Goal: Submit feedback/report problem

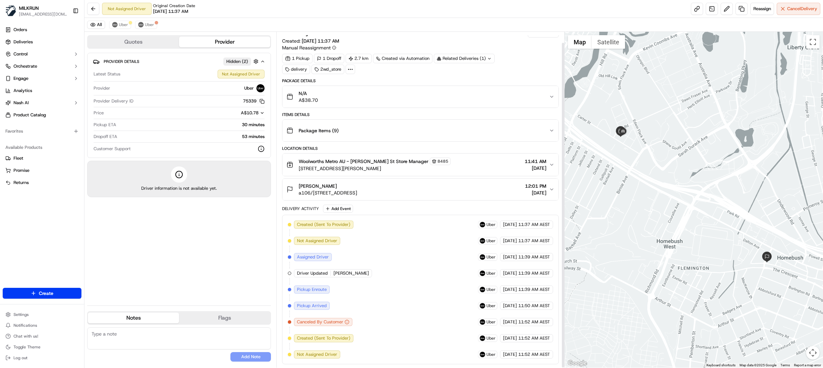
scroll to position [11, 0]
click at [122, 22] on span "Uber" at bounding box center [123, 24] width 9 height 5
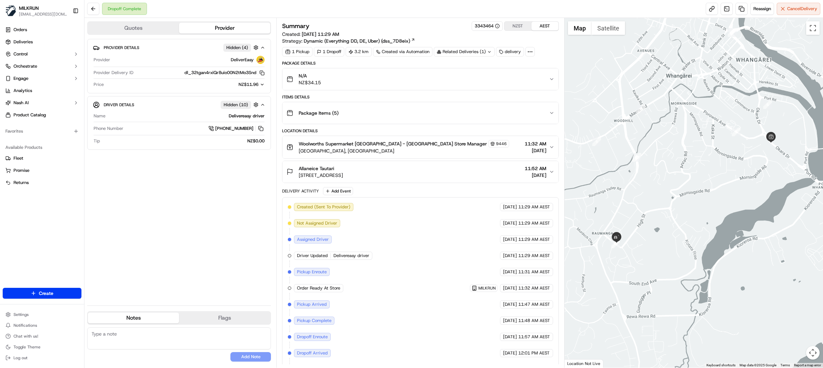
scroll to position [19, 0]
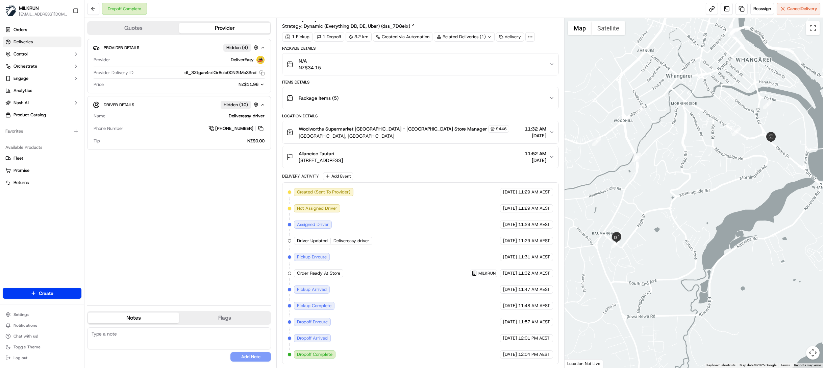
click at [25, 42] on span "Deliveries" at bounding box center [23, 42] width 19 height 6
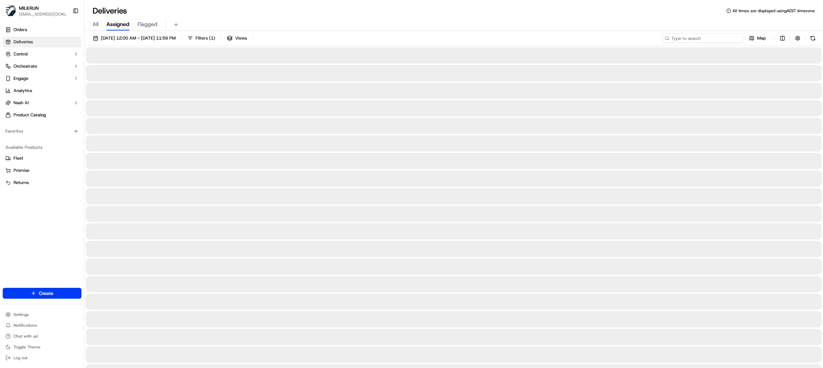
click at [721, 39] on input at bounding box center [702, 37] width 81 height 9
paste input "ad6ff003-5634-4f43-8456-52f78890f7b7"
type input "ad6ff003-5634-4f43-8456-52f78890f7b7"
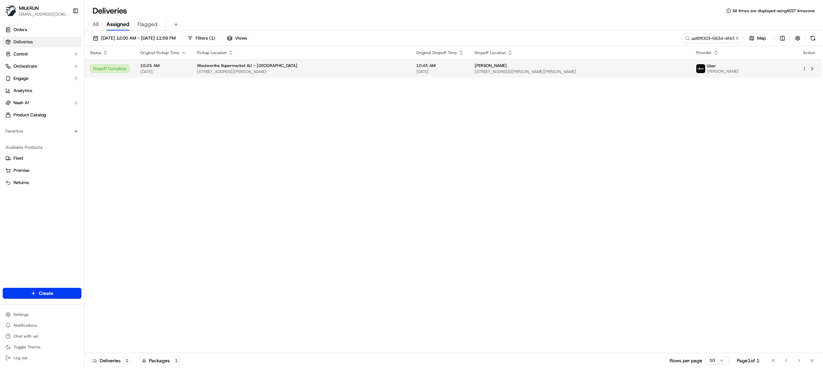
click at [469, 67] on td "makala arnold 16 Merrow St, Mount Warren Park, QLD 4207, AU" at bounding box center [579, 68] width 221 height 18
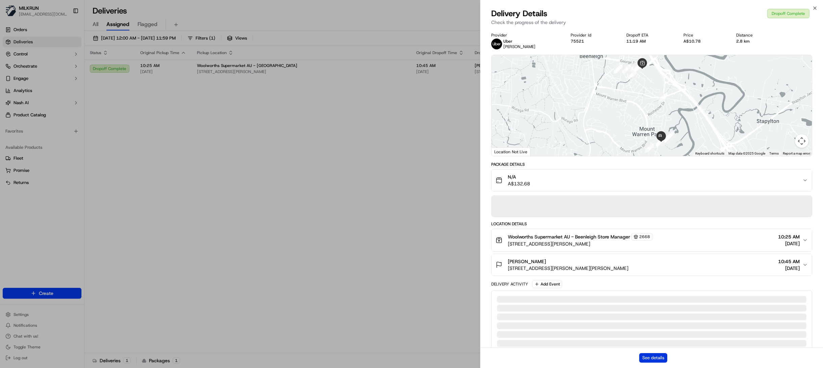
click at [652, 358] on button "See details" at bounding box center [653, 357] width 28 height 9
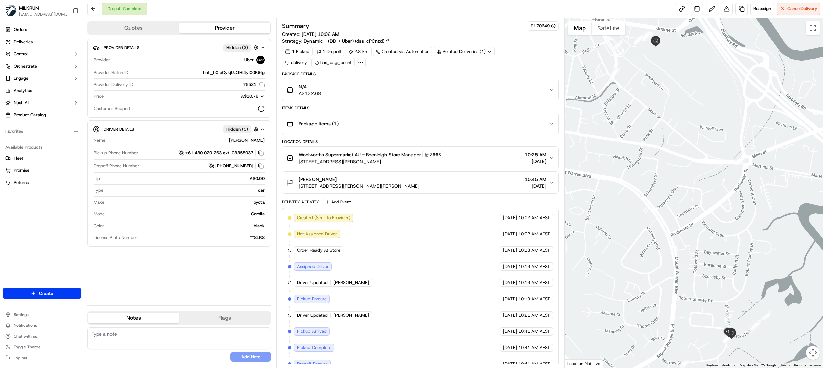
scroll to position [46, 0]
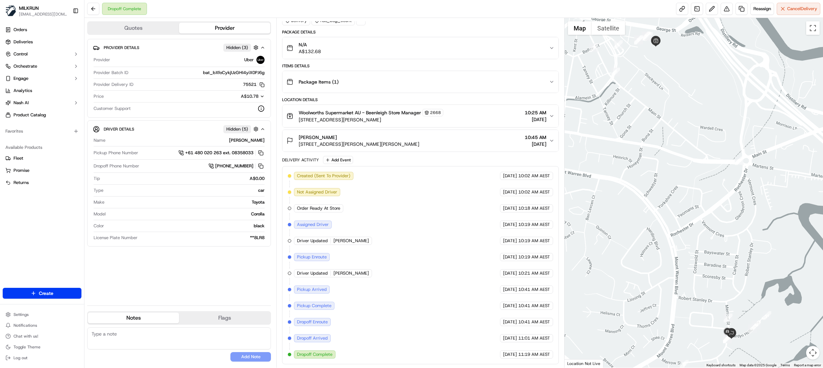
drag, startPoint x: 299, startPoint y: 144, endPoint x: 412, endPoint y: 148, distance: 112.3
click at [412, 148] on button "makala arnold 16 Merrow St, Mount Warren Park, QLD 4207, AU 10:45 AM 19/09/2025" at bounding box center [421, 141] width 276 height 22
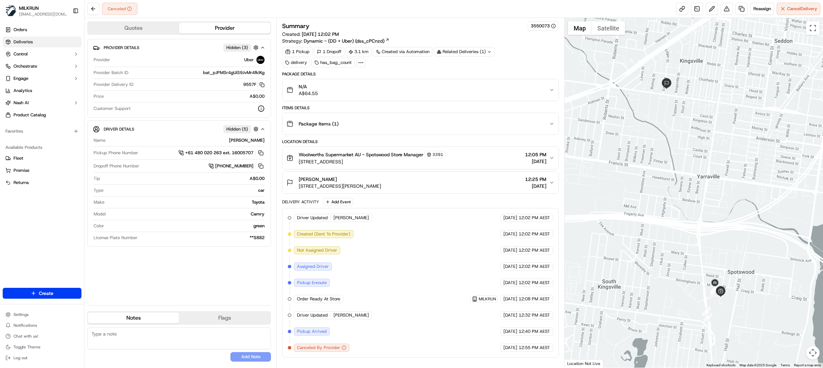
click at [30, 38] on link "Deliveries" at bounding box center [42, 41] width 79 height 11
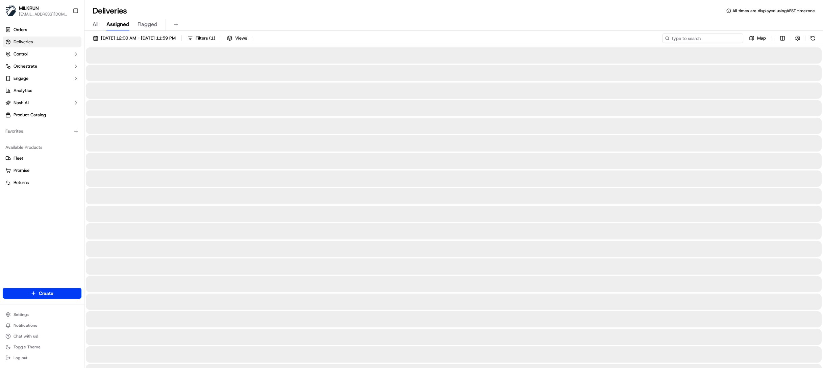
click at [704, 40] on input at bounding box center [702, 37] width 81 height 9
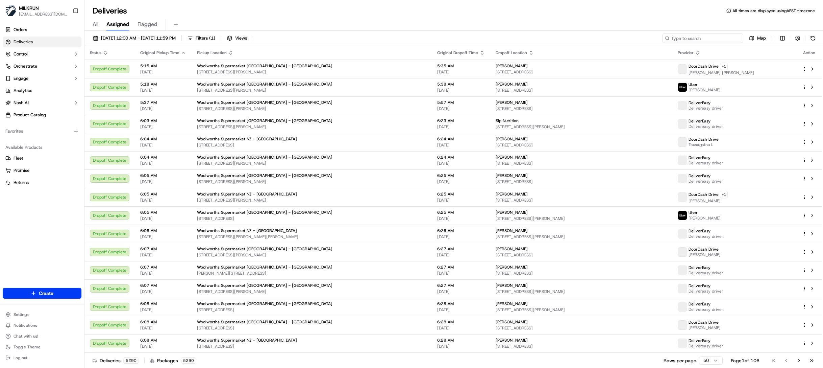
paste input "ad6ff003-5634-4f43-8456-52f78890f7b7"
type input "ad6ff003-5634-4f43-8456-52f78890f7b7"
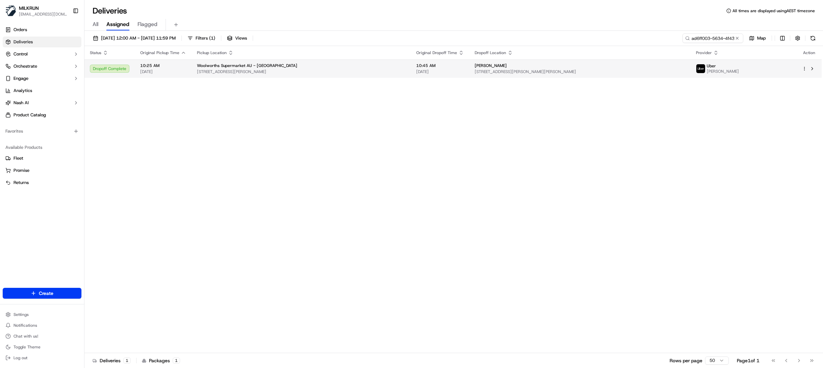
click at [477, 64] on span "makala arnold" at bounding box center [491, 65] width 32 height 5
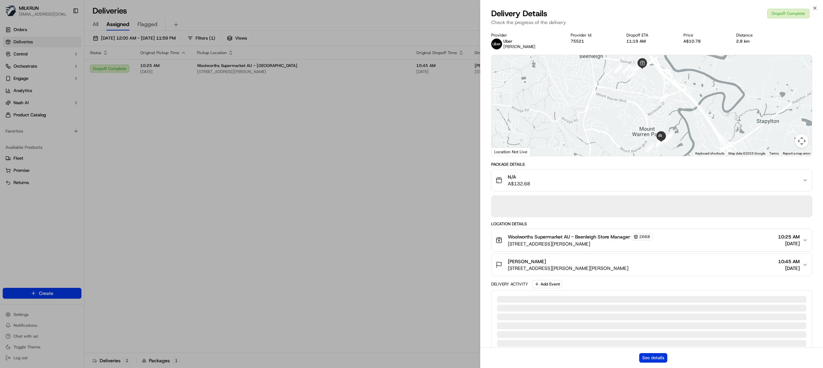
click at [660, 357] on button "See details" at bounding box center [653, 357] width 28 height 9
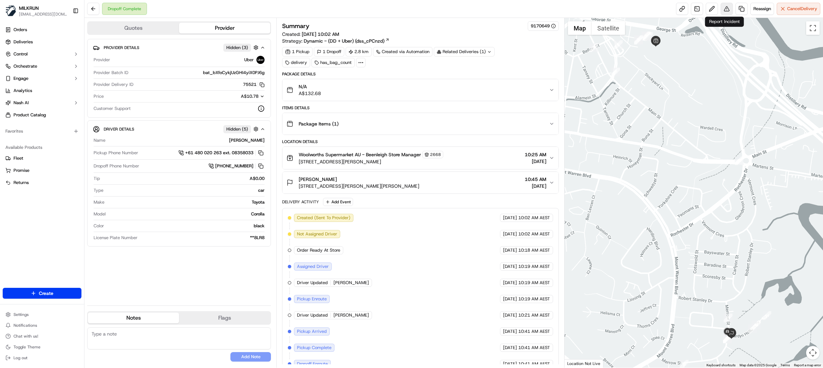
click at [727, 9] on button at bounding box center [727, 9] width 12 height 12
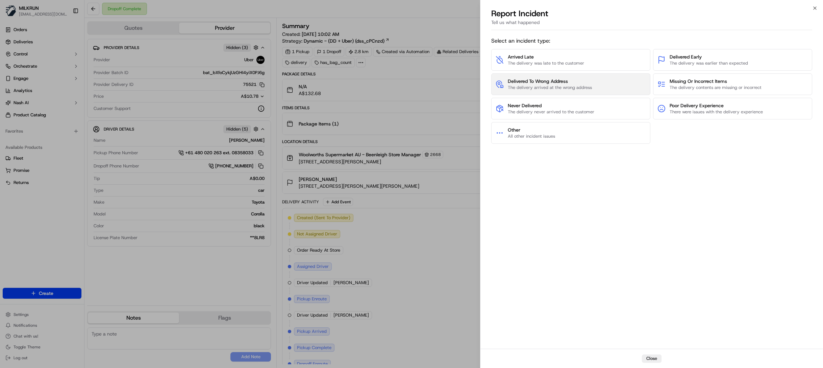
click at [580, 81] on span "Delivered To Wrong Address" at bounding box center [550, 81] width 84 height 7
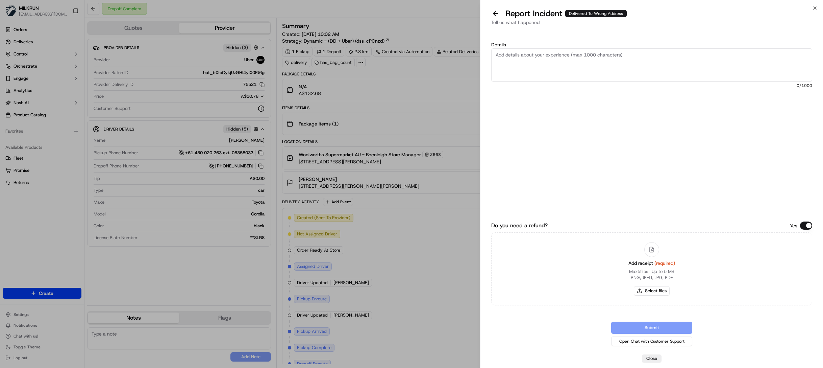
click at [563, 60] on textarea "Details" at bounding box center [651, 64] width 321 height 33
click at [673, 60] on textarea "Hi team, Please review and process billing adjustment, The customer did not rec…" at bounding box center [651, 64] width 321 height 33
type textarea "Hi team, Please review and process billing adjustment, The customer did not rec…"
click at [659, 291] on button "Select files" at bounding box center [652, 290] width 36 height 9
type input "C:\fakepath\makala arnold.pdf"
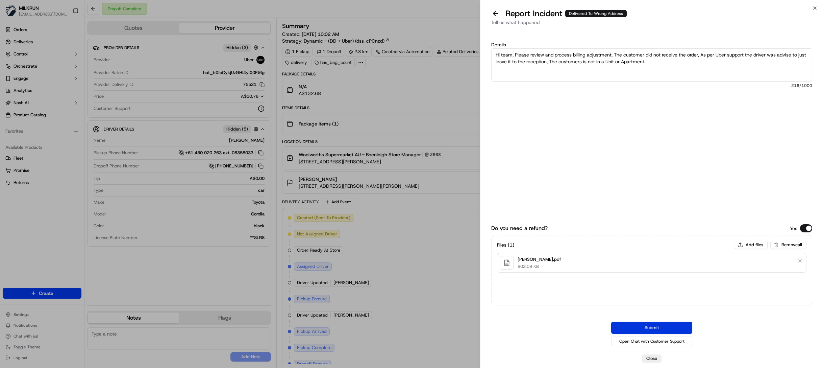
click at [658, 328] on button "Submit" at bounding box center [651, 327] width 81 height 12
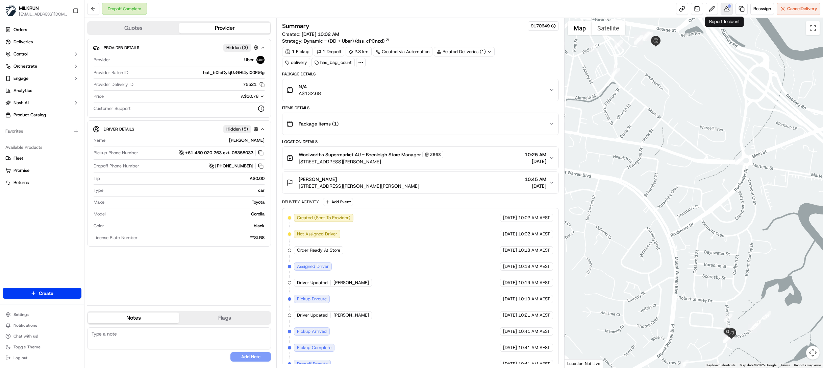
click at [728, 7] on div at bounding box center [729, 5] width 3 height 3
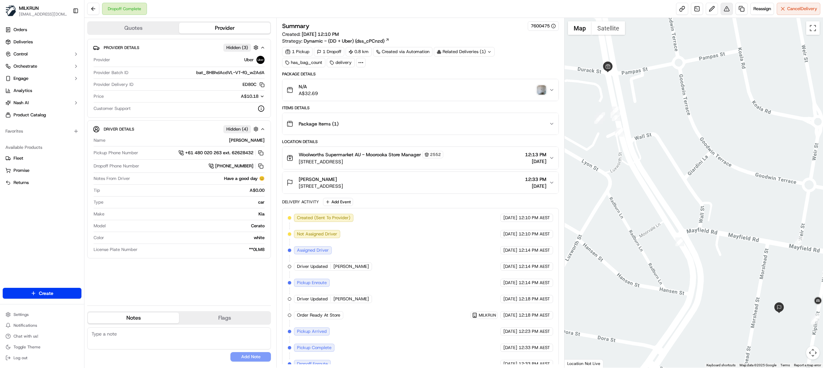
click at [728, 11] on button at bounding box center [727, 9] width 12 height 12
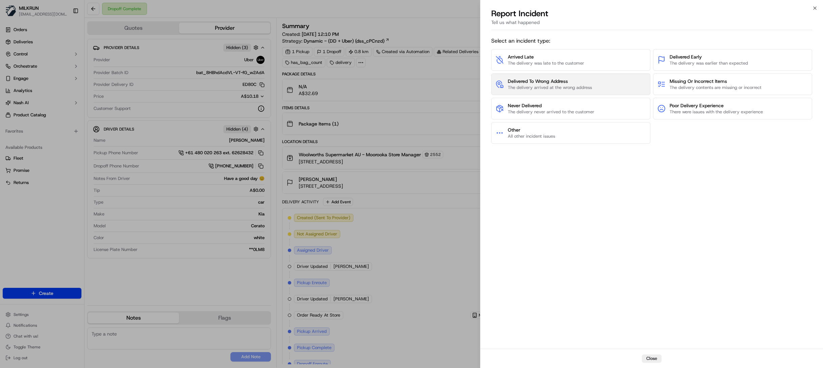
click at [567, 87] on span "The delivery arrived at the wrong address" at bounding box center [550, 87] width 84 height 6
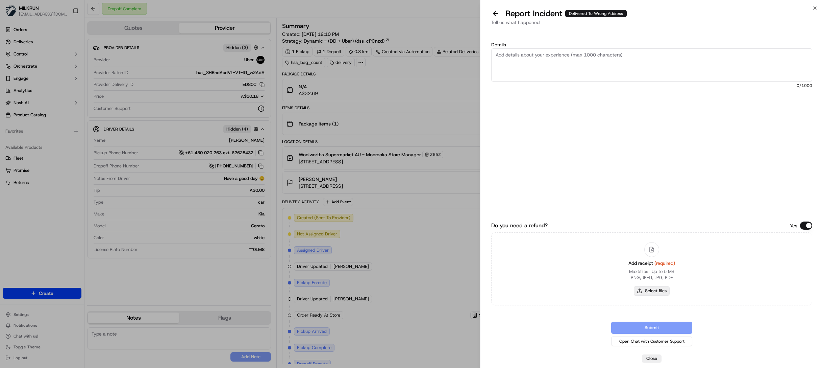
click at [663, 291] on button "Select files" at bounding box center [652, 290] width 36 height 9
type input "C:\fakepath\Bernard Lollback.pdf"
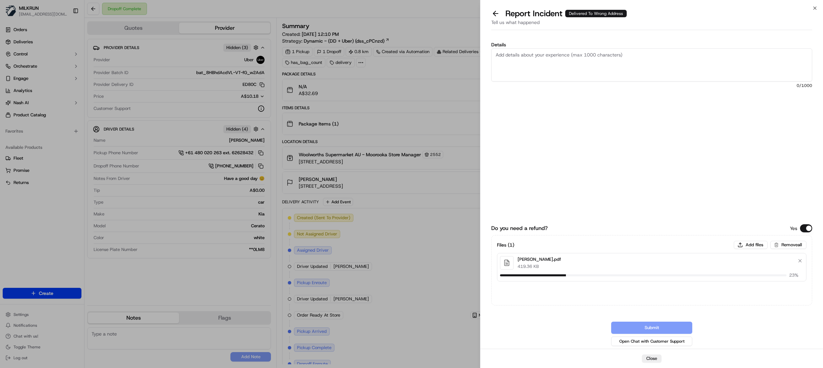
drag, startPoint x: 535, startPoint y: 65, endPoint x: 542, endPoint y: 63, distance: 7.0
click at [537, 63] on textarea "Details" at bounding box center [651, 64] width 321 height 33
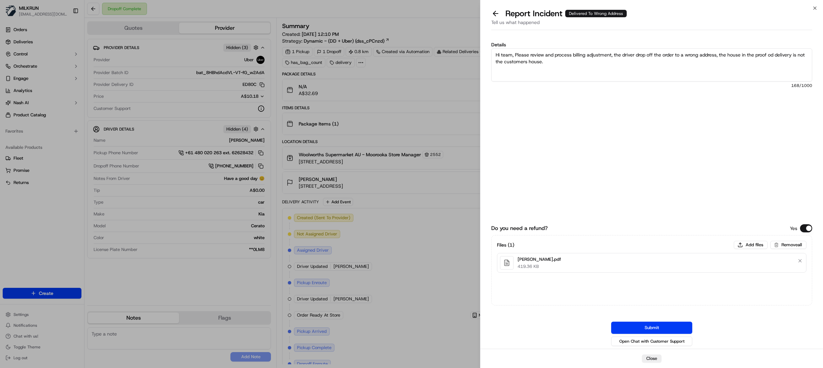
drag, startPoint x: 774, startPoint y: 55, endPoint x: 763, endPoint y: 64, distance: 14.1
click at [780, 69] on textarea "Hi team, Please review and process billing adjustment, the driver drop off the …" at bounding box center [651, 64] width 321 height 33
click at [774, 55] on textarea "Hi team, Please review and process billing adjustment, the driver drop off the …" at bounding box center [651, 64] width 321 height 33
click at [560, 66] on textarea "Hi team, Please review and process billing adjustment, the driver drop off the …" at bounding box center [651, 64] width 321 height 33
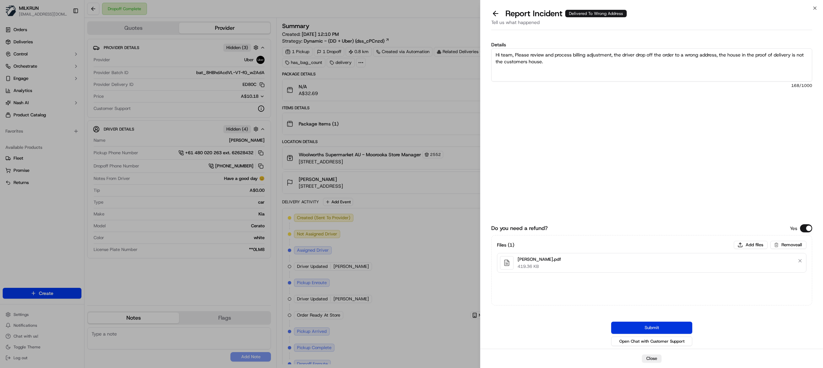
type textarea "Hi team, Please review and process billing adjustment, the driver drop off the …"
click at [664, 325] on button "Submit" at bounding box center [651, 327] width 81 height 12
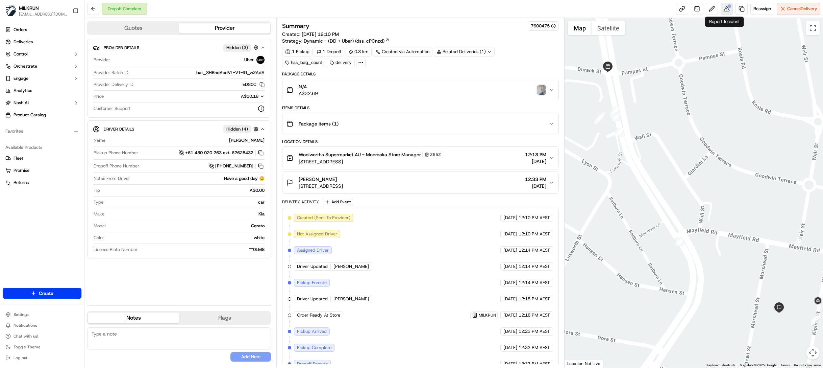
click at [728, 11] on button at bounding box center [727, 9] width 12 height 12
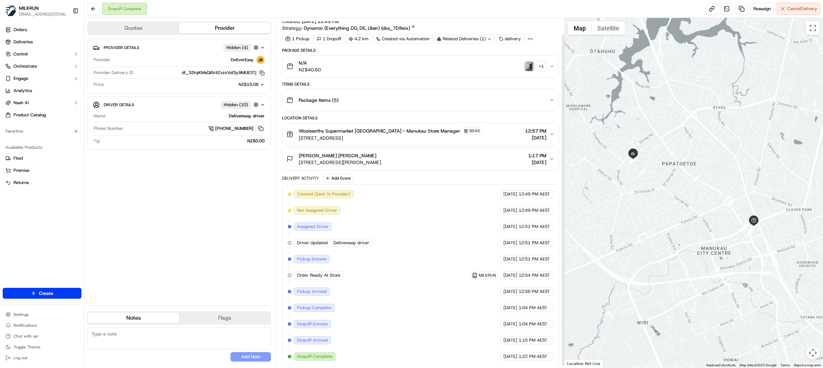
scroll to position [19, 0]
click at [532, 60] on img "button" at bounding box center [529, 63] width 9 height 9
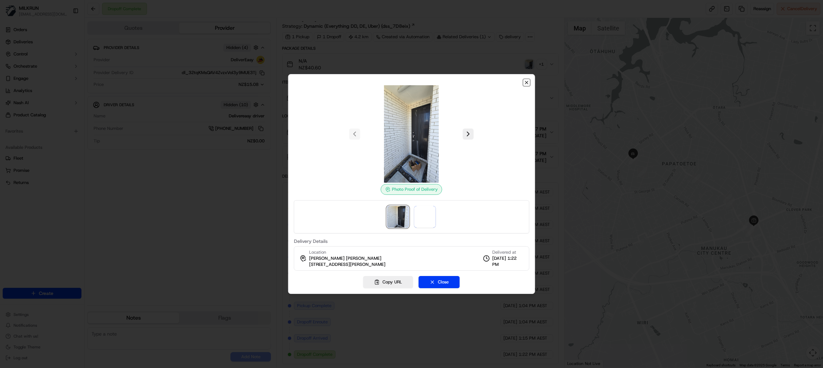
click at [526, 80] on icon "button" at bounding box center [526, 82] width 5 height 5
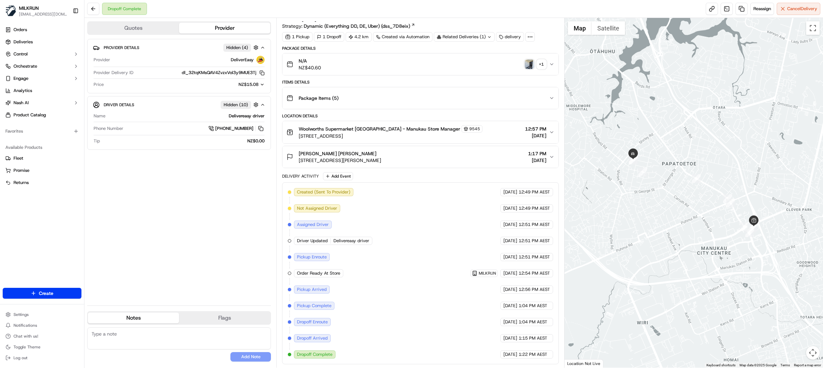
scroll to position [0, 0]
